Goal: Information Seeking & Learning: Learn about a topic

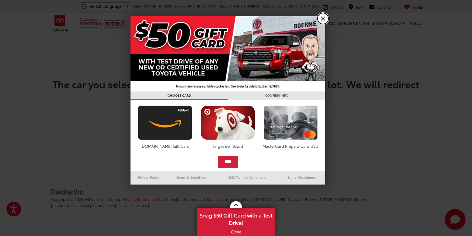
click at [325, 18] on link "X" at bounding box center [323, 18] width 11 height 11
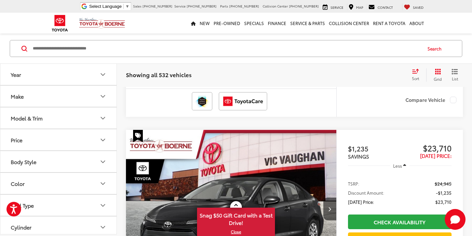
scroll to position [253, 0]
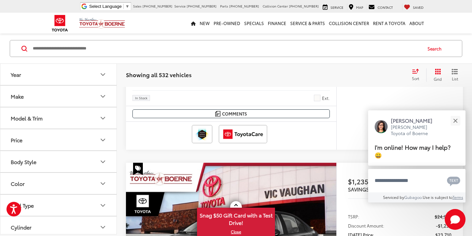
click at [101, 76] on icon "Year" at bounding box center [103, 74] width 8 height 8
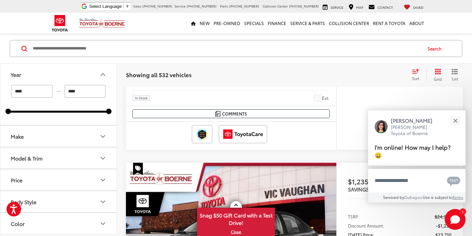
click at [63, 139] on button "Make" at bounding box center [58, 135] width 117 height 21
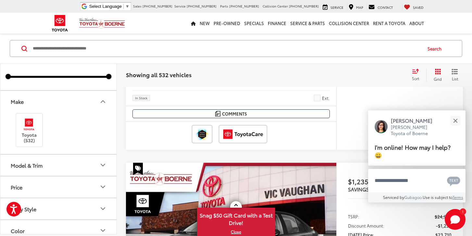
click at [71, 170] on button "Model & Trim" at bounding box center [58, 164] width 117 height 21
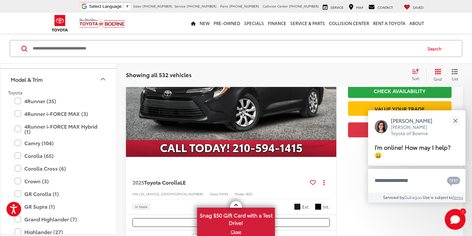
scroll to position [130, 0]
